Goal: Transaction & Acquisition: Purchase product/service

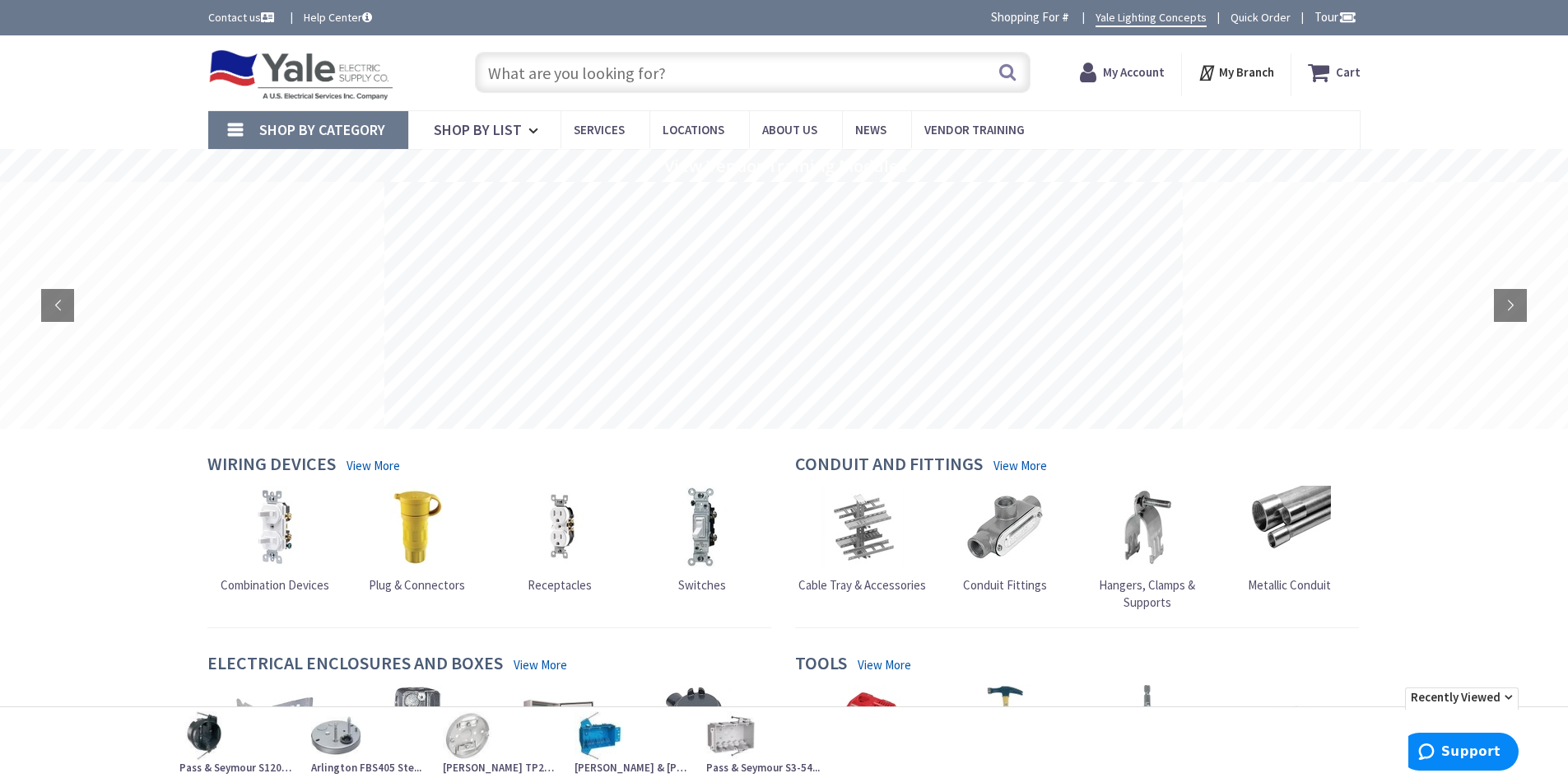
click at [536, 69] on input "text" at bounding box center [753, 72] width 556 height 42
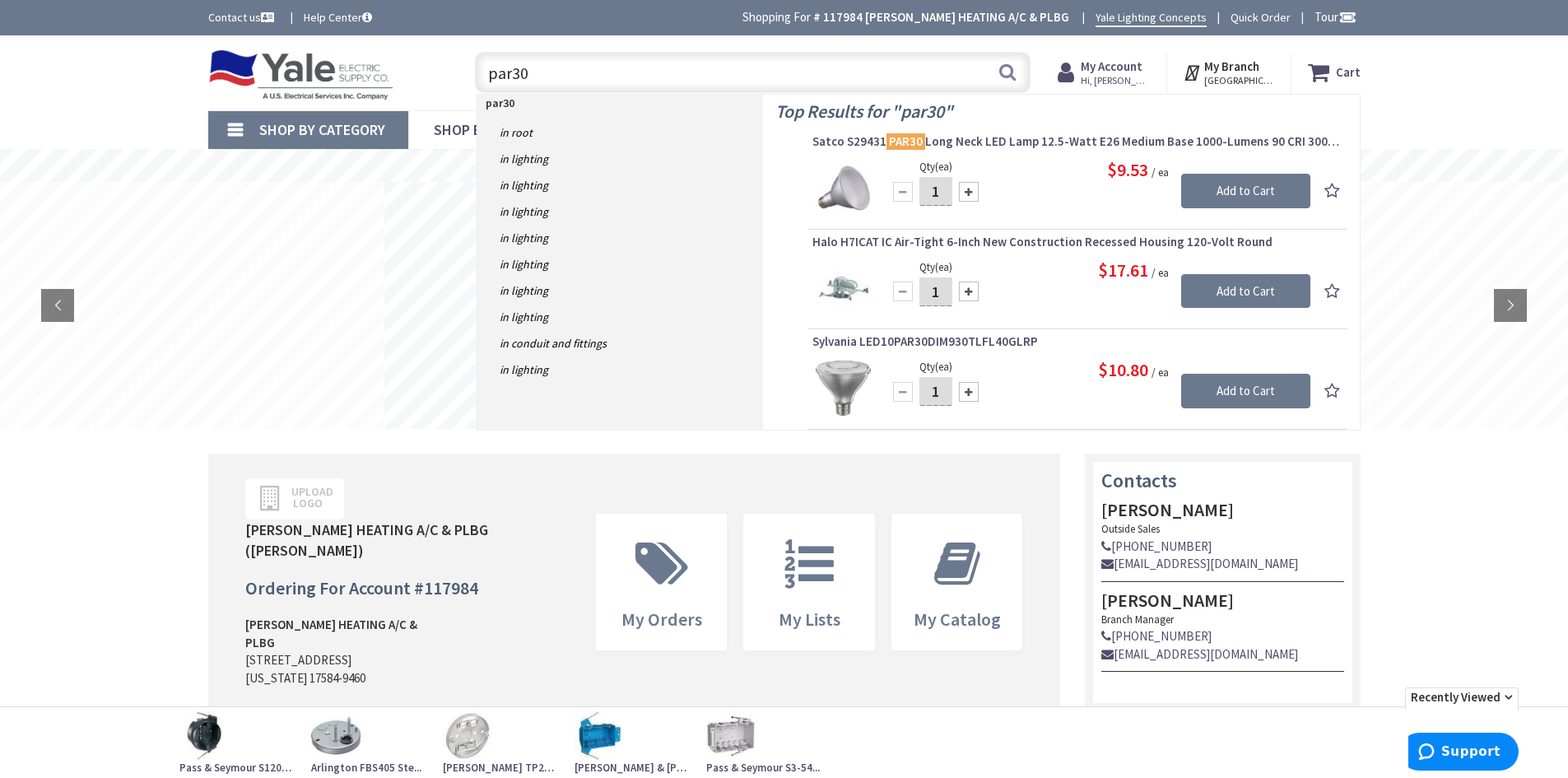
click at [554, 75] on input "par30" at bounding box center [753, 72] width 556 height 42
drag, startPoint x: 552, startPoint y: 74, endPoint x: 472, endPoint y: 69, distance: 80.2
click at [472, 69] on div "par30 par30 Search" at bounding box center [749, 71] width 564 height 53
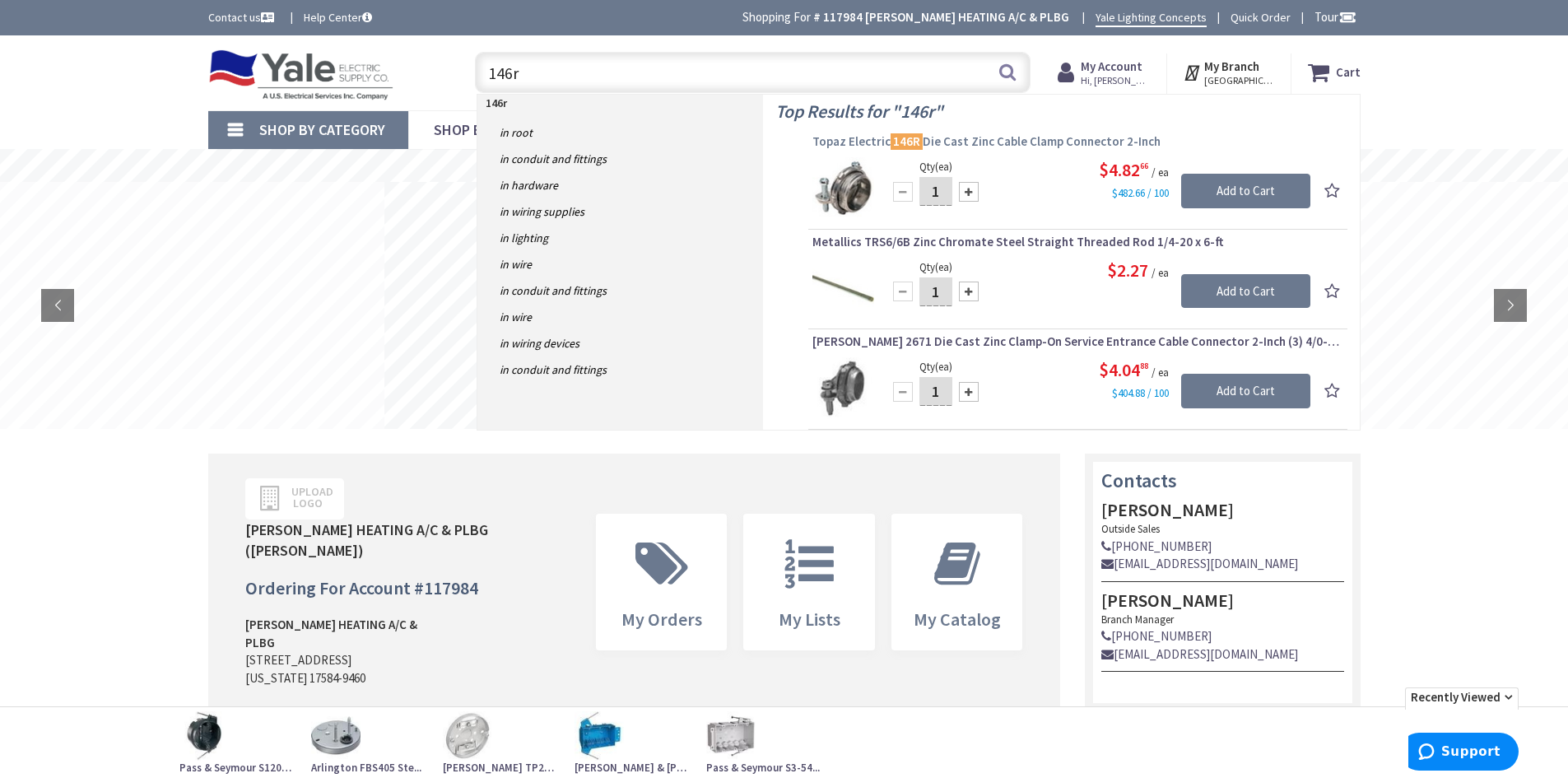
type input "146r"
click at [938, 137] on span "Topaz Electric 146R Die Cast Zinc Cable Clamp Connector 2-Inch" at bounding box center [1078, 141] width 531 height 16
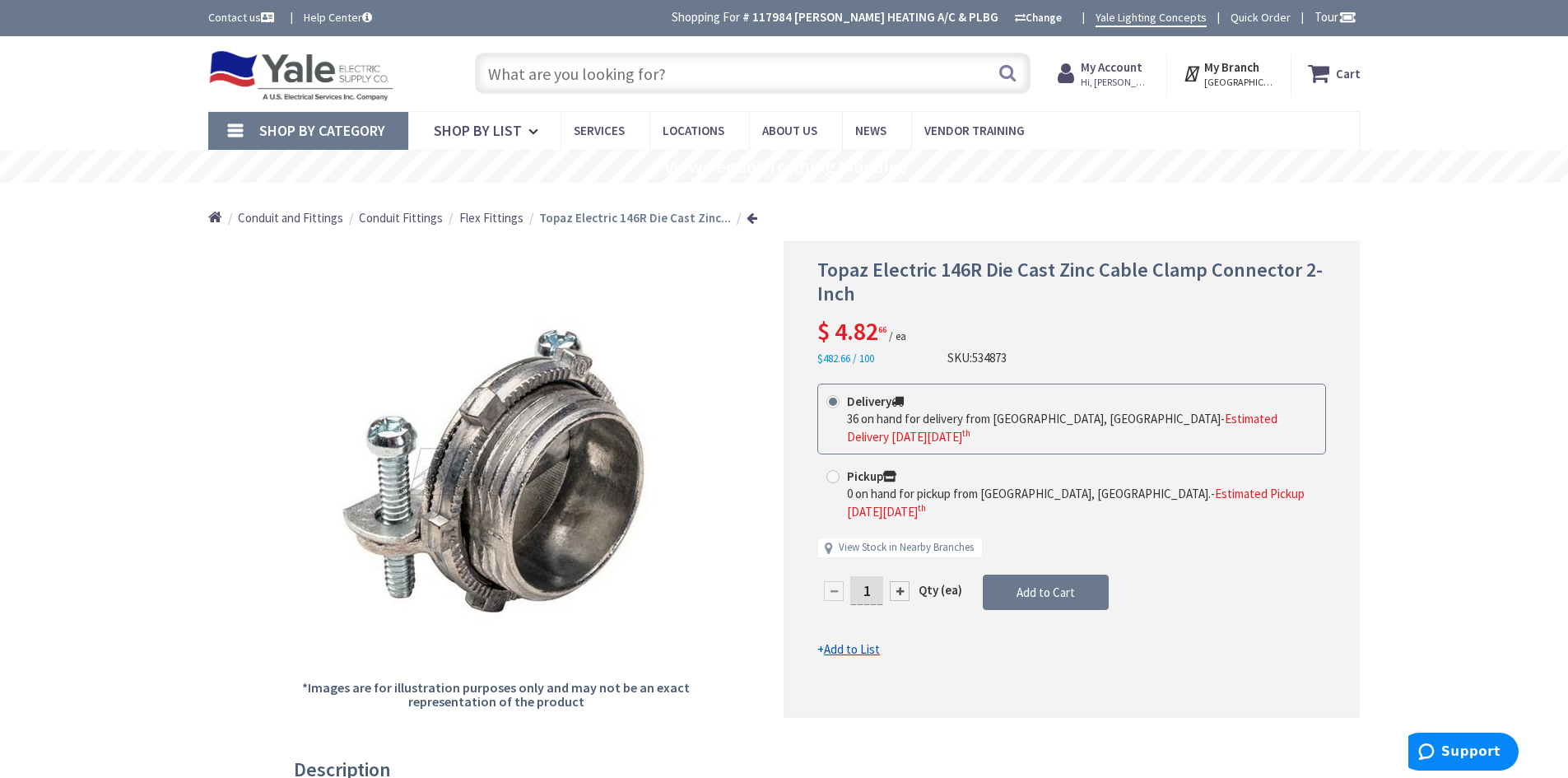
click at [646, 97] on div "Search" at bounding box center [749, 72] width 564 height 53
